Goal: Information Seeking & Learning: Learn about a topic

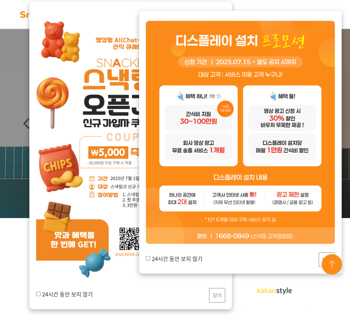
click at [183, 256] on label "24시간 동안 보지 않기" at bounding box center [174, 258] width 57 height 8
click at [150, 256] on input "24시간 동안 보지 않기" at bounding box center [148, 258] width 4 height 4
checkbox input "true"
click at [322, 253] on img at bounding box center [332, 265] width 24 height 24
click at [323, 255] on img at bounding box center [332, 265] width 24 height 24
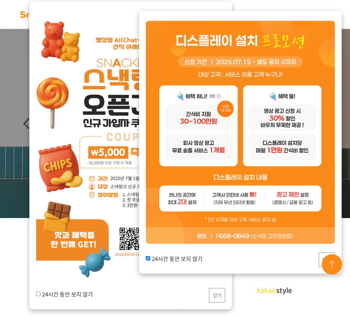
click at [323, 255] on img at bounding box center [332, 265] width 24 height 24
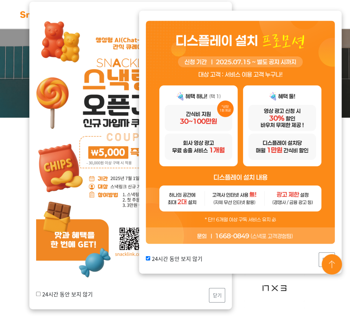
scroll to position [120, 0]
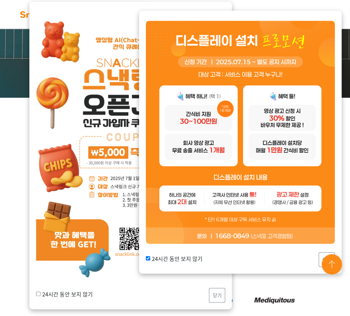
click at [323, 256] on img at bounding box center [332, 265] width 24 height 24
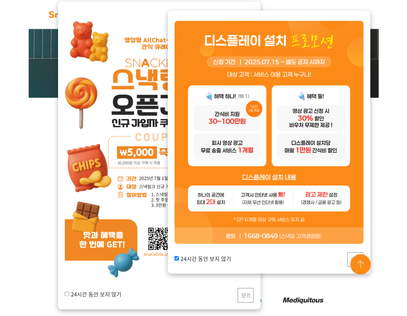
scroll to position [0, 0]
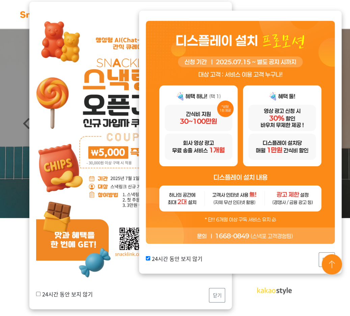
click at [323, 257] on img at bounding box center [332, 265] width 24 height 24
click at [328, 260] on img at bounding box center [332, 265] width 24 height 24
click at [343, 264] on img at bounding box center [332, 265] width 24 height 24
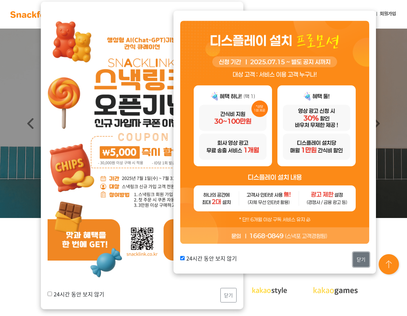
click at [350, 258] on button "닫기" at bounding box center [361, 259] width 16 height 15
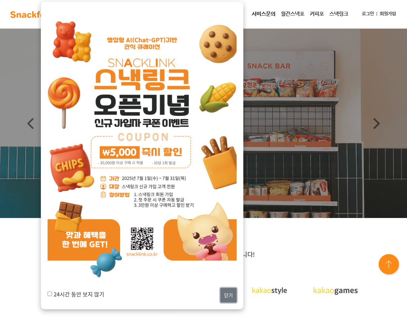
click at [236, 292] on button "닫기" at bounding box center [228, 295] width 16 height 15
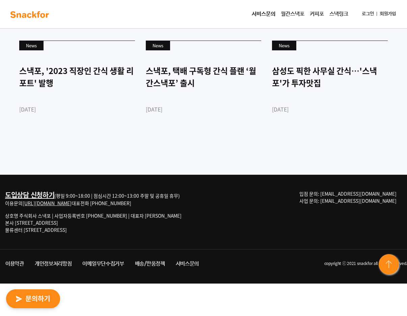
scroll to position [2055, 0]
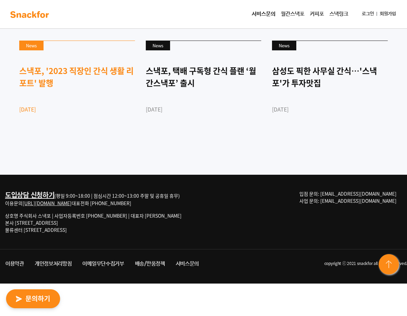
click at [101, 89] on div "스낵포, '2023 직장인 간식 생활 리포트' 발행" at bounding box center [77, 76] width 116 height 24
